Goal: Information Seeking & Learning: Learn about a topic

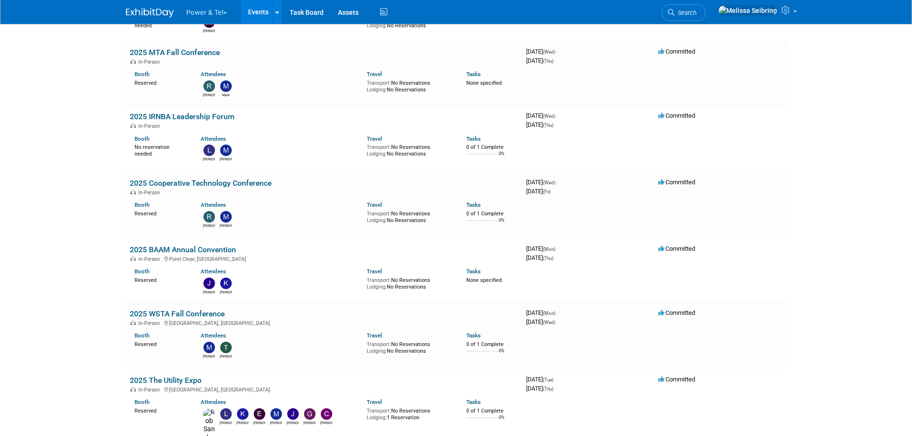
click at [697, 15] on span "Search" at bounding box center [686, 12] width 22 height 7
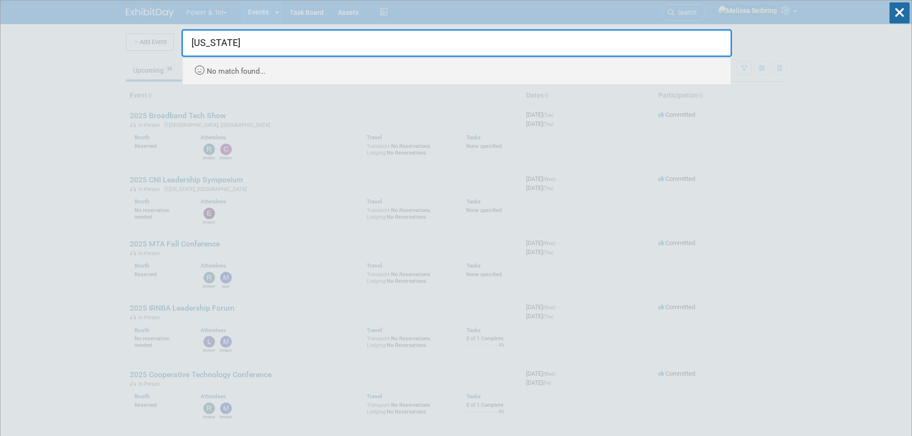
drag, startPoint x: 225, startPoint y: 40, endPoint x: 0, endPoint y: 7, distance: 227.0
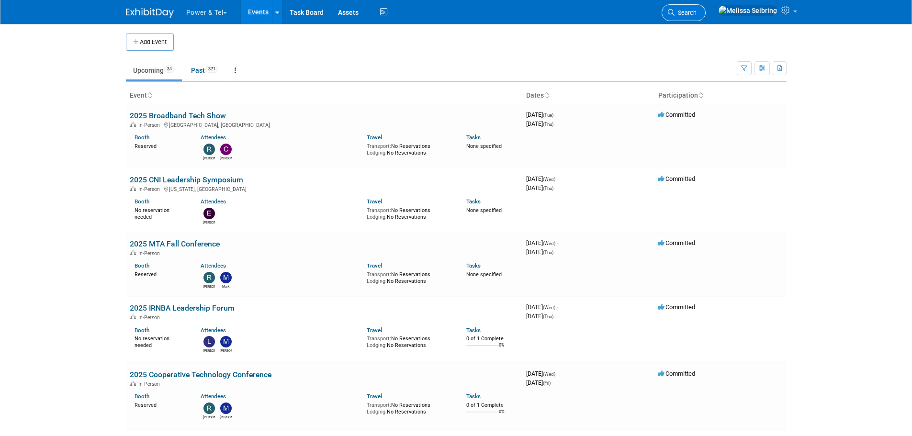
click at [706, 17] on link "Search" at bounding box center [684, 12] width 44 height 17
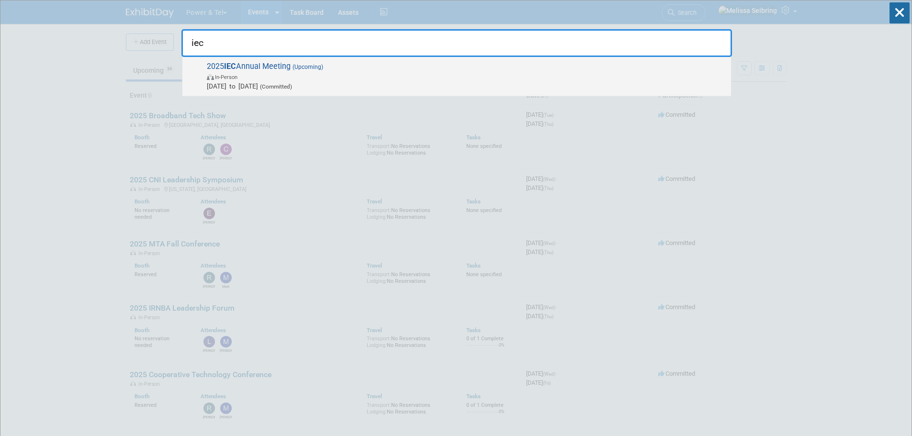
type input "iec"
click at [246, 66] on span "2025 IEC Annual Meeting (Upcoming) In-Person Dec 8, 2025 to Dec 9, 2025 (Commit…" at bounding box center [465, 76] width 523 height 29
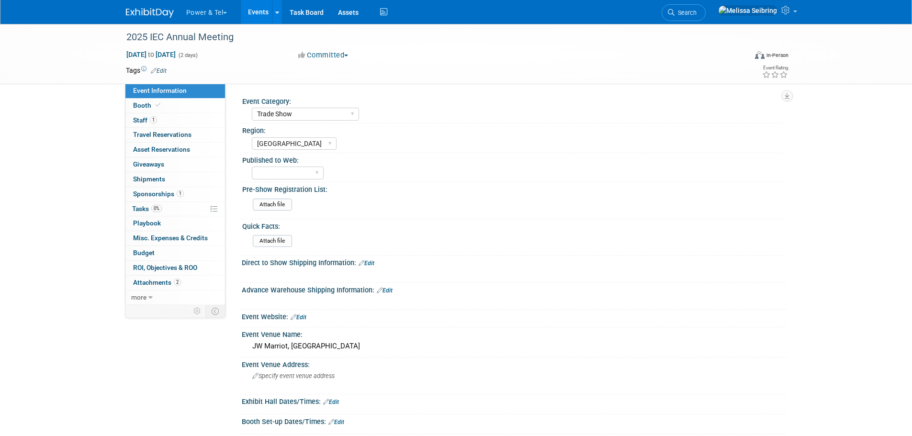
select select "Trade Show"
select select "[GEOGRAPHIC_DATA]"
click at [159, 279] on span "Attachments 2" at bounding box center [157, 283] width 48 height 8
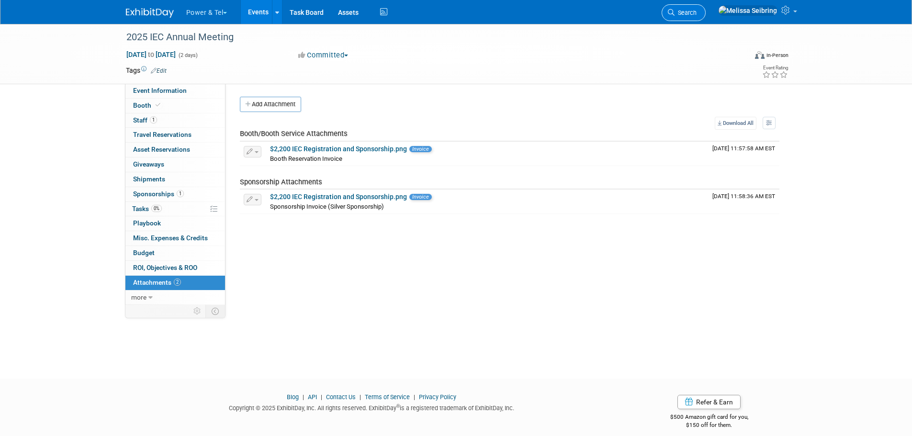
click at [697, 11] on span "Search" at bounding box center [686, 12] width 22 height 7
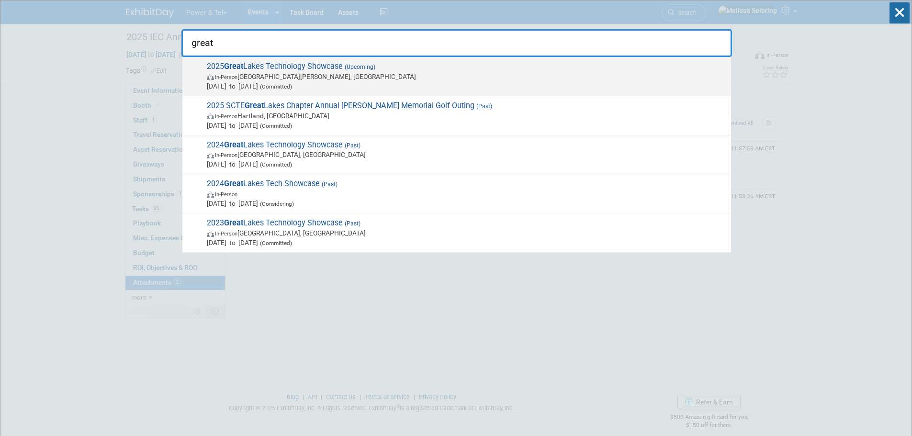
type input "great"
click at [230, 65] on strong "Great" at bounding box center [233, 66] width 19 height 9
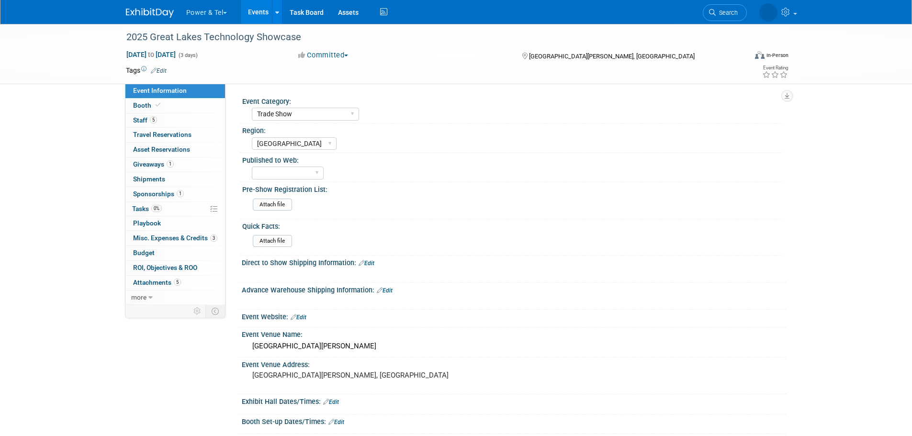
select select "Trade Show"
select select "[GEOGRAPHIC_DATA]"
click at [171, 237] on span "Misc. Expenses & Credits 3" at bounding box center [175, 238] width 84 height 8
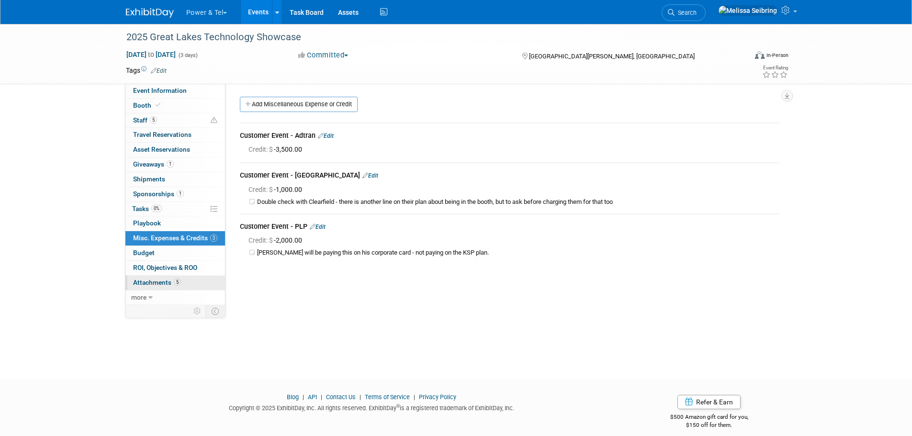
click at [159, 284] on span "Attachments 5" at bounding box center [157, 283] width 48 height 8
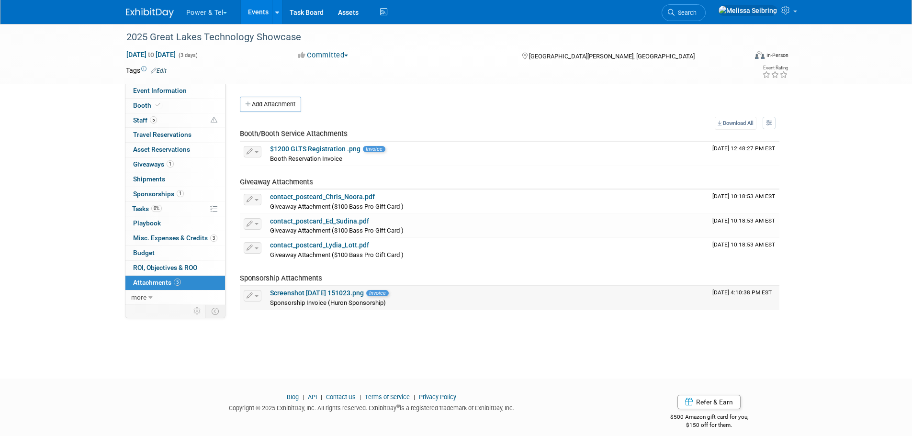
click at [325, 290] on link "Screenshot 2025-09-29 151023.png" at bounding box center [317, 293] width 94 height 8
click at [165, 193] on span "Sponsorships 1" at bounding box center [158, 194] width 51 height 8
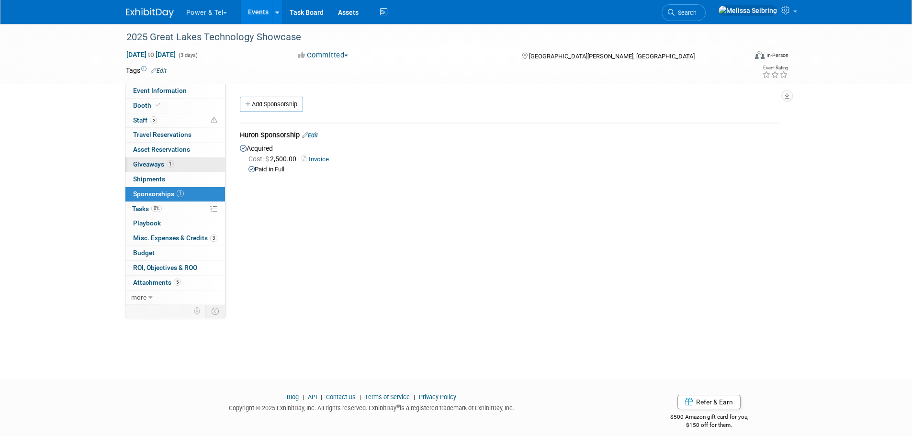
click at [155, 167] on span "Giveaways 1" at bounding box center [153, 164] width 41 height 8
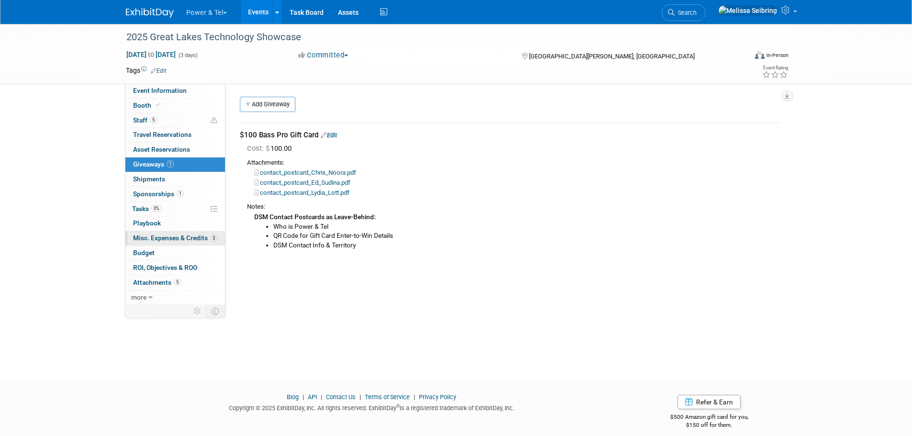
click at [175, 240] on span "Misc. Expenses & Credits 3" at bounding box center [175, 238] width 84 height 8
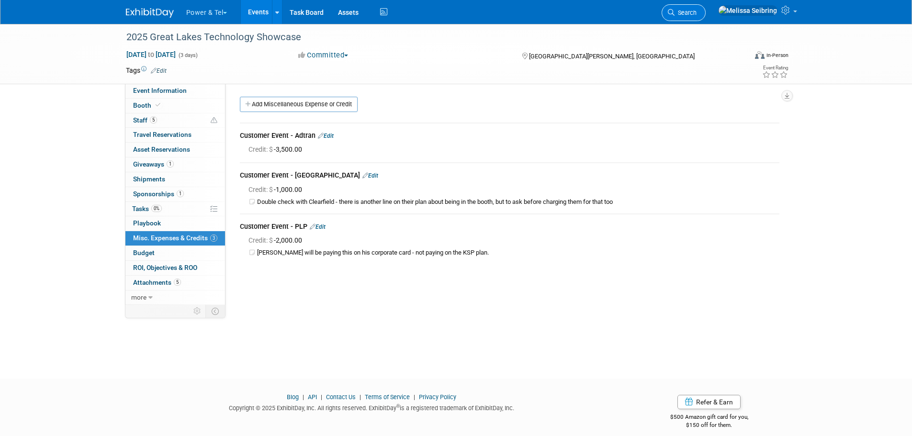
click at [697, 12] on span "Search" at bounding box center [686, 12] width 22 height 7
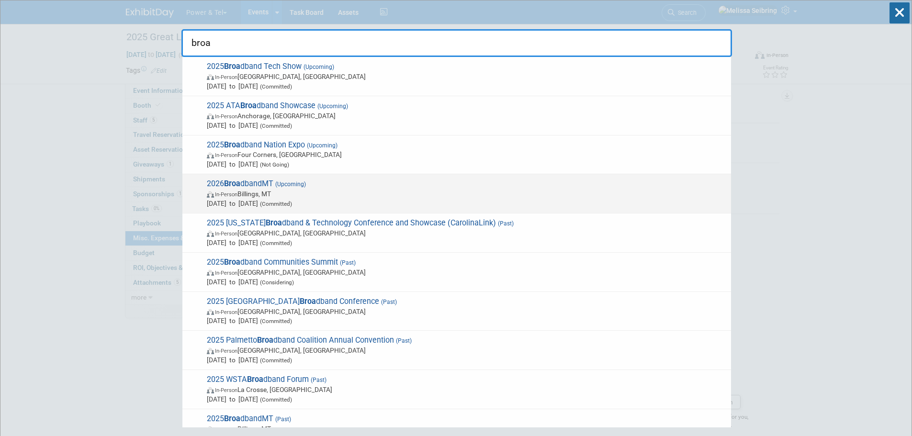
type input "broa"
click at [232, 182] on strong "Broa" at bounding box center [232, 183] width 16 height 9
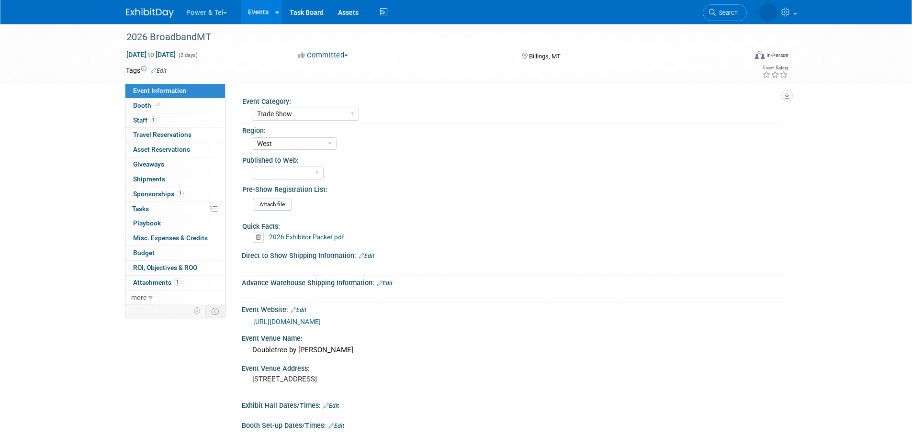
select select "Trade Show"
select select "West"
click at [156, 277] on link "1 Attachments 1" at bounding box center [175, 283] width 100 height 14
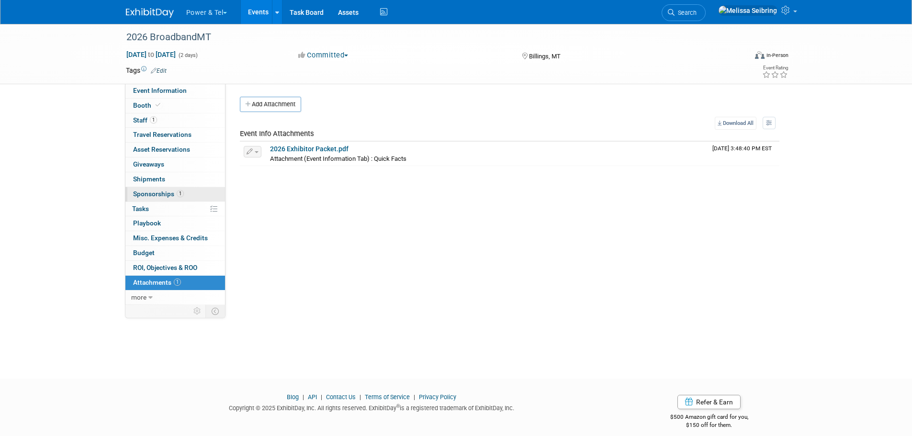
click at [163, 193] on span "Sponsorships 1" at bounding box center [158, 194] width 51 height 8
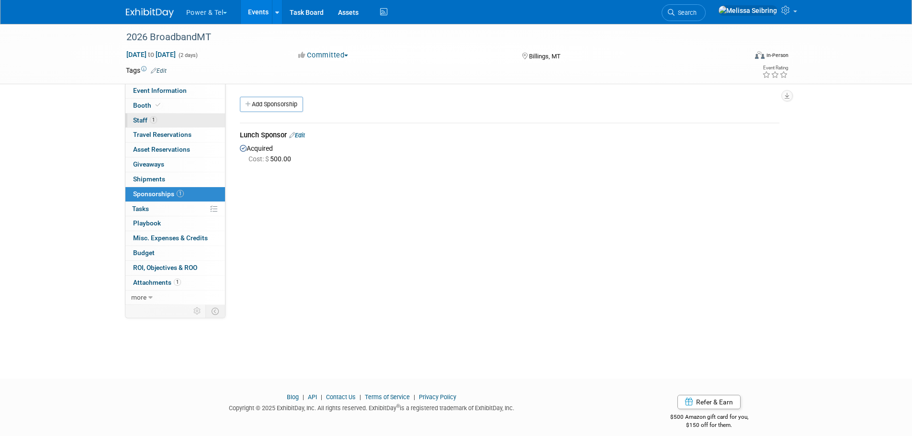
click at [141, 121] on span "Staff 1" at bounding box center [145, 120] width 24 height 8
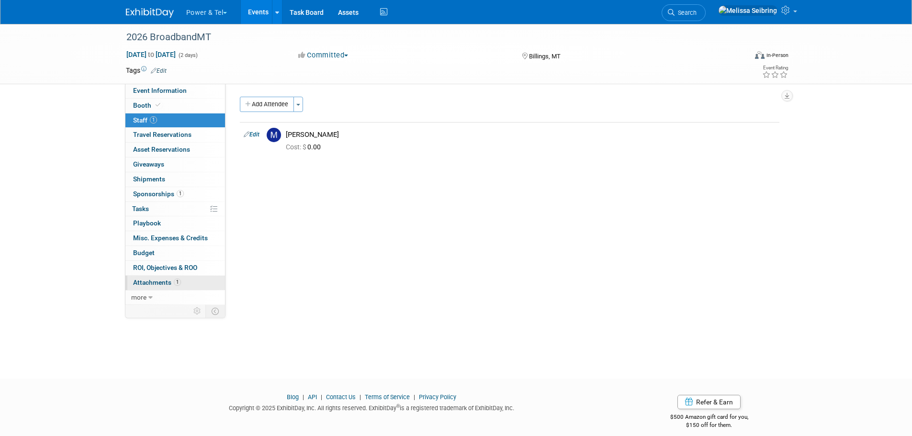
click at [156, 281] on span "Attachments 1" at bounding box center [157, 283] width 48 height 8
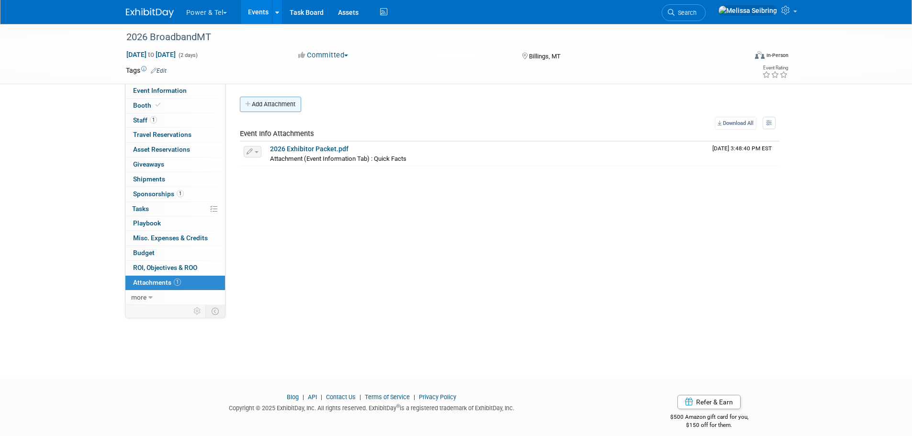
click at [263, 105] on button "Add Attachment" at bounding box center [270, 104] width 61 height 15
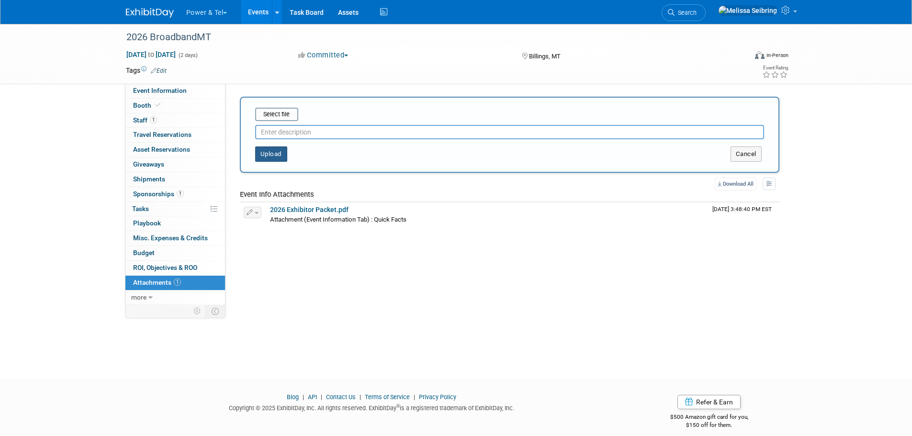
click at [279, 161] on button "Upload" at bounding box center [271, 154] width 32 height 15
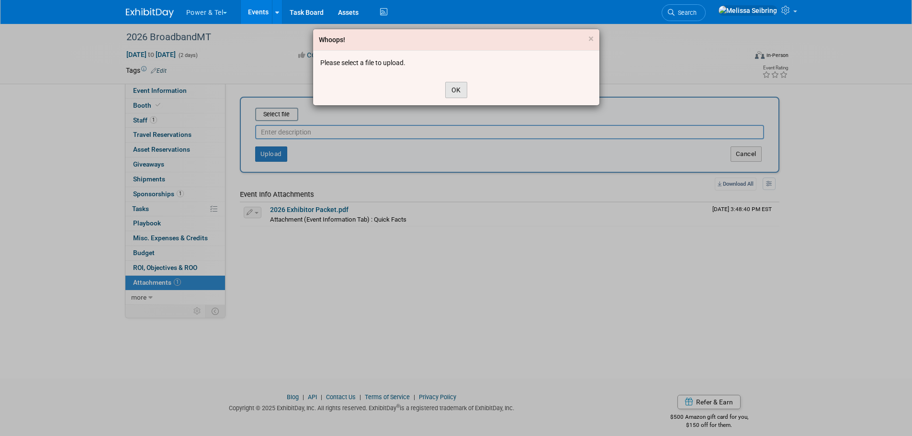
click at [460, 87] on button "OK" at bounding box center [456, 90] width 22 height 16
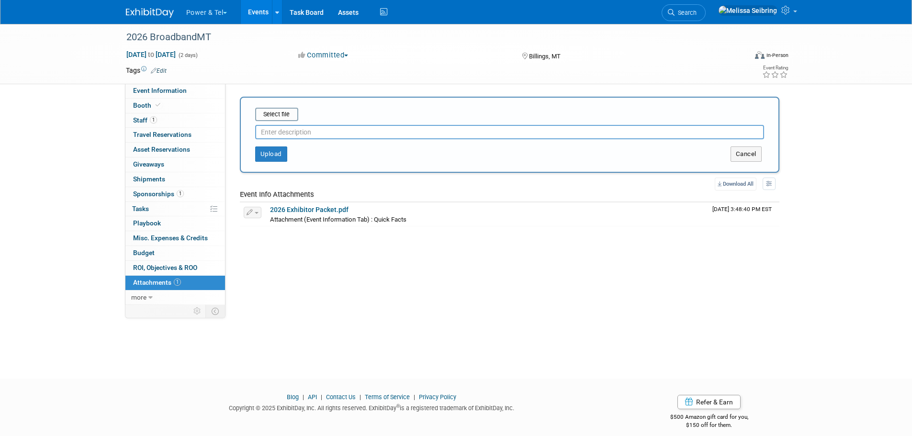
click at [293, 128] on input "text" at bounding box center [509, 132] width 509 height 14
click at [286, 117] on input "file" at bounding box center [240, 114] width 114 height 11
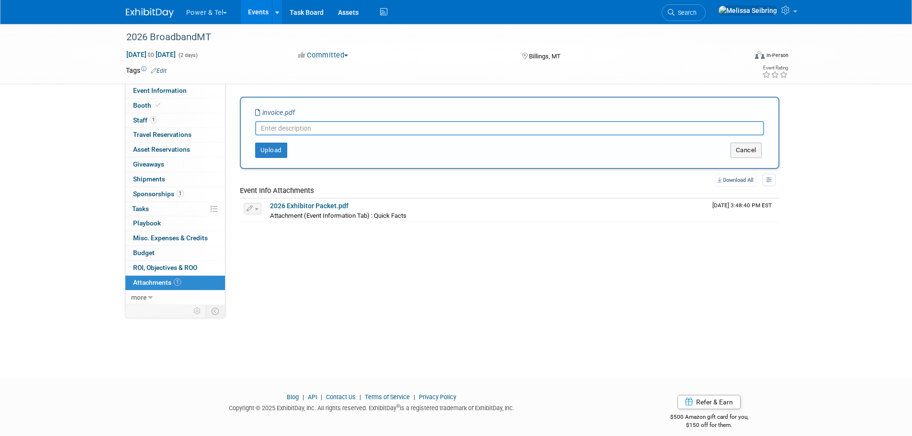
click at [294, 128] on input "text" at bounding box center [509, 128] width 509 height 14
click at [278, 125] on input "text" at bounding box center [509, 128] width 509 height 14
type input "Booth and registration, sponsorship"
click at [277, 152] on button "Upload" at bounding box center [271, 150] width 32 height 15
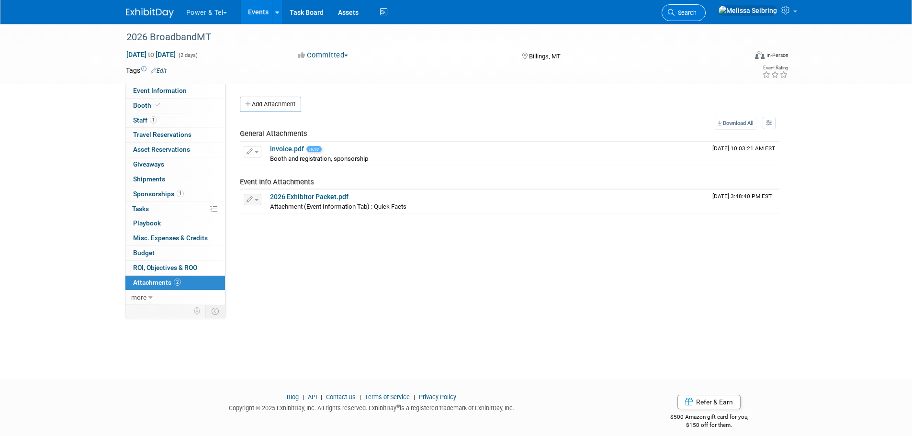
click at [697, 12] on span "Search" at bounding box center [686, 12] width 22 height 7
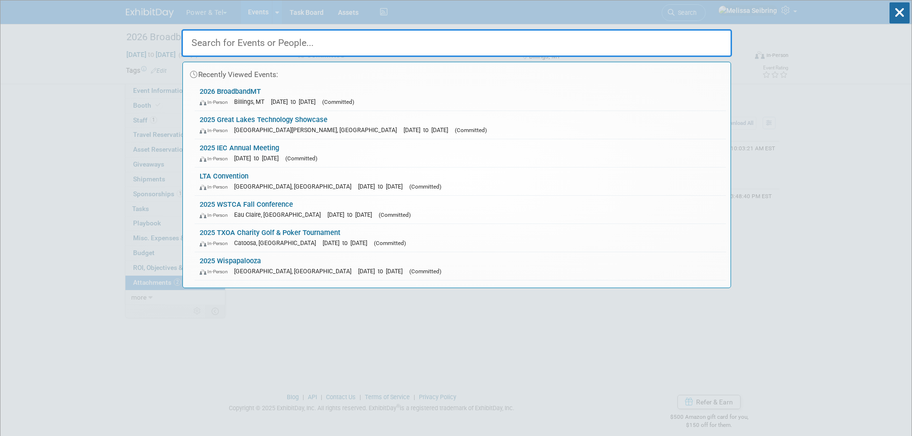
click at [604, 20] on div "Recently Viewed Events: 2026 BroadbandMT In-Person Billings, MT Jan 7, 2026 to …" at bounding box center [457, 144] width 551 height 288
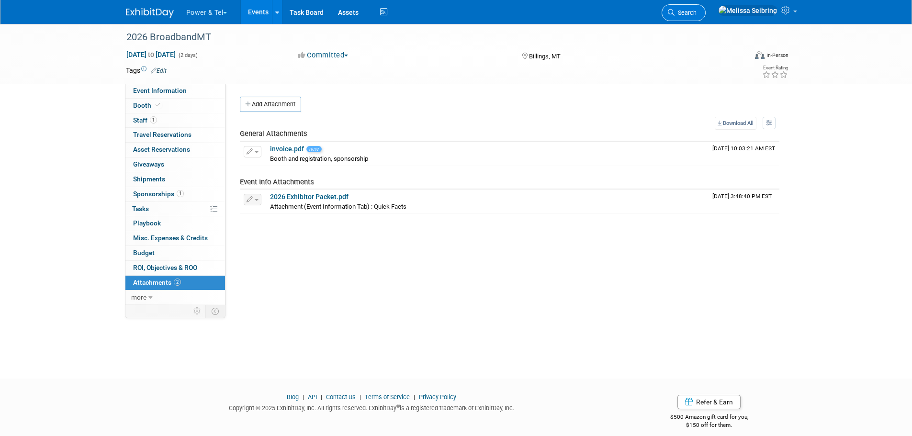
click at [706, 6] on link "Search" at bounding box center [684, 12] width 44 height 17
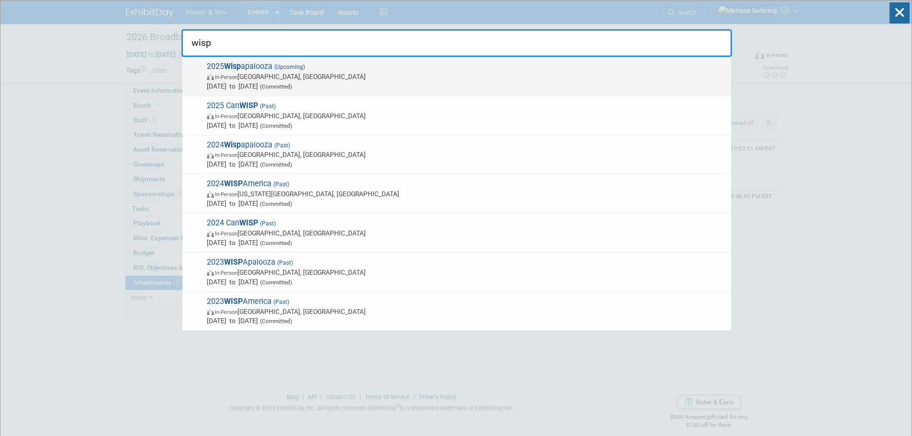
type input "wisp"
click at [245, 68] on span "2025 Wisp apalooza (Upcoming) In-Person Las Vegas, NV Oct 13, 2025 to Oct 16, 2…" at bounding box center [465, 76] width 523 height 29
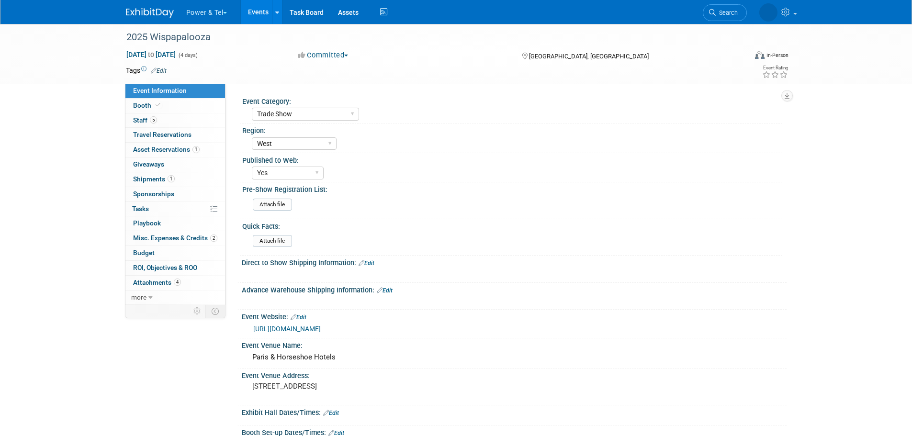
select select "Trade Show"
select select "West"
select select "Yes"
drag, startPoint x: 137, startPoint y: 118, endPoint x: 177, endPoint y: 116, distance: 39.8
click at [137, 118] on span "Staff 5" at bounding box center [145, 120] width 24 height 8
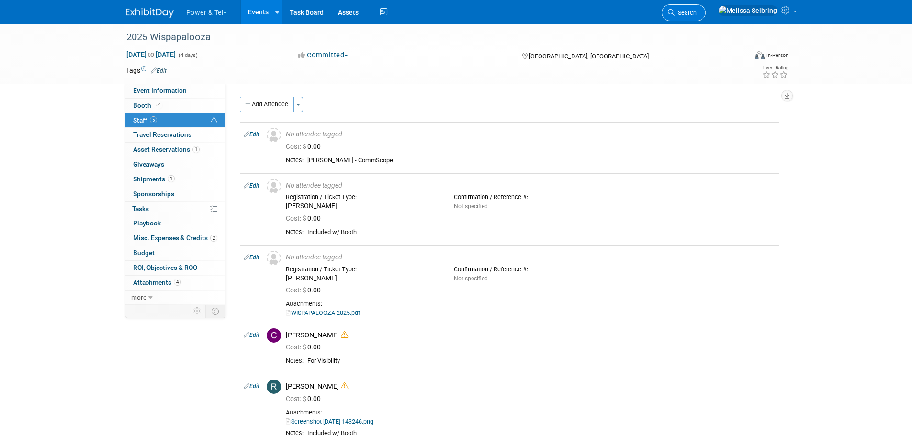
click at [697, 12] on span "Search" at bounding box center [686, 12] width 22 height 7
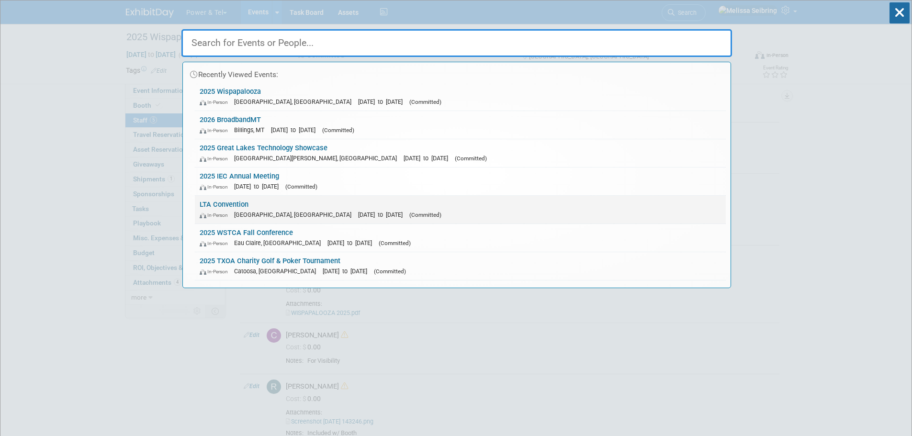
click at [230, 200] on link "LTA Convention In-Person New Orleans, LA Feb 11, 2026 to Feb 13, 2026 (Committe…" at bounding box center [460, 210] width 531 height 28
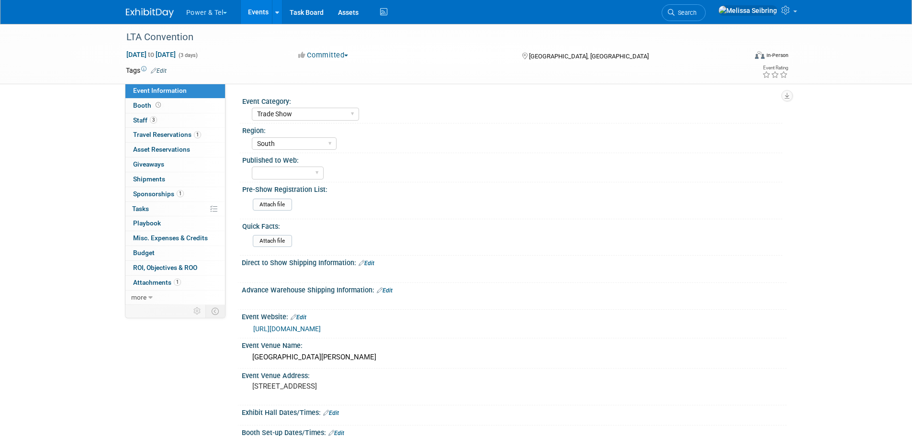
select select "Trade Show"
select select "South"
click at [167, 282] on span "Attachments 1" at bounding box center [157, 283] width 48 height 8
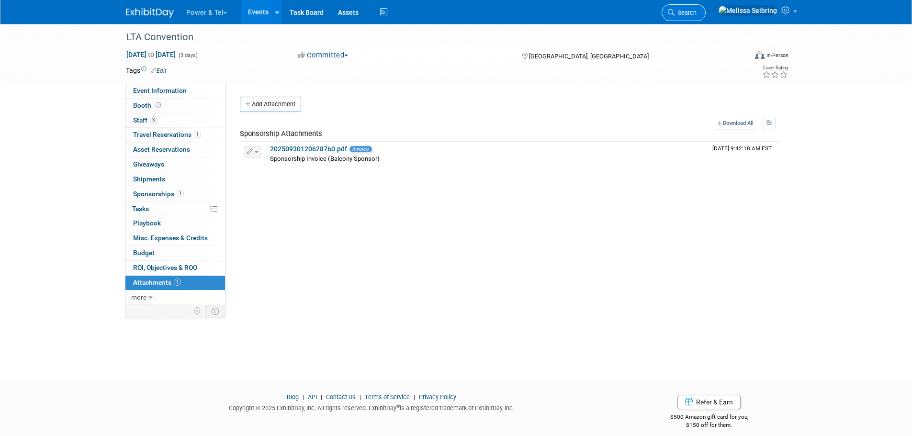
click at [706, 7] on link "Search" at bounding box center [684, 12] width 44 height 17
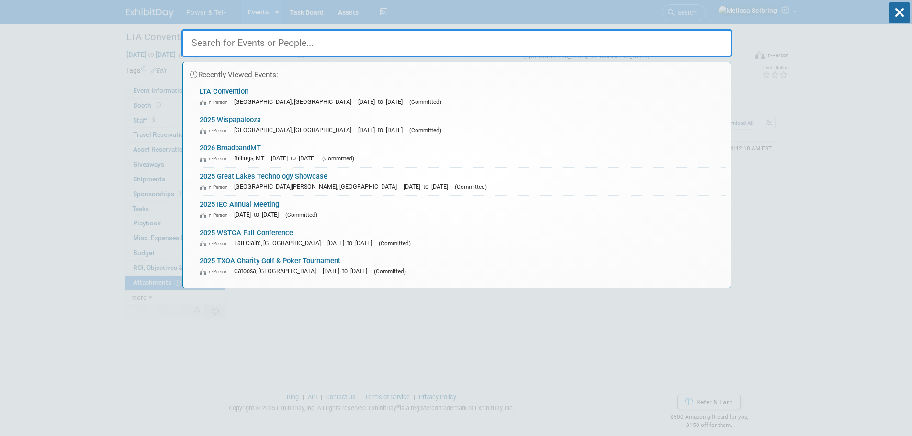
click at [295, 44] on input "text" at bounding box center [457, 43] width 551 height 28
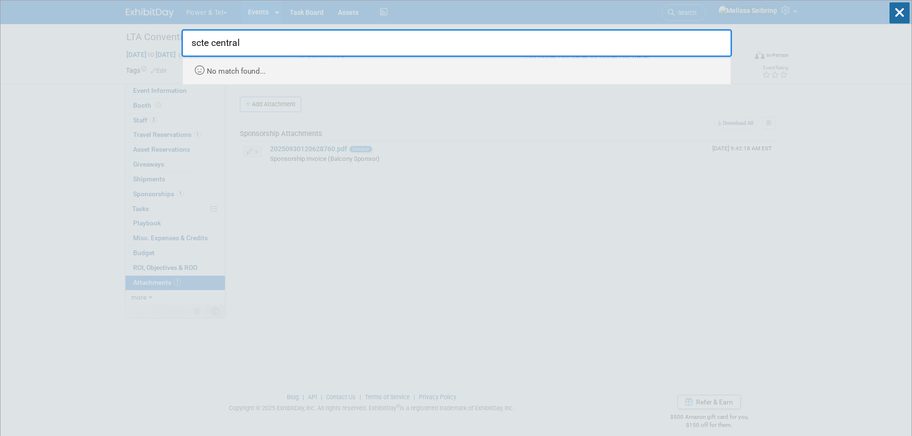
type input "scte central"
